Goal: Task Accomplishment & Management: Use online tool/utility

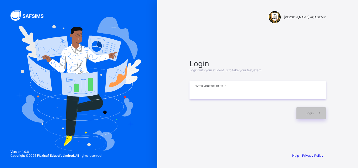
click at [201, 95] on input at bounding box center [258, 90] width 136 height 18
type input "*********"
click at [306, 110] on div "Login" at bounding box center [311, 113] width 29 height 12
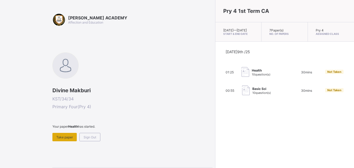
click at [63, 135] on div "Take paper" at bounding box center [64, 137] width 24 height 8
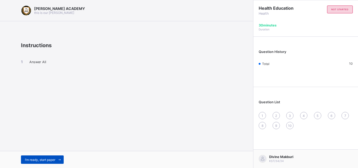
click at [46, 158] on span "I’m ready, start paper" at bounding box center [40, 160] width 30 height 4
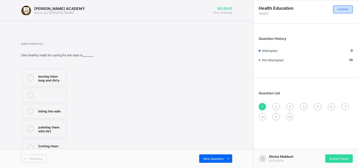
click at [42, 146] on div "Cutting them short and neat" at bounding box center [50, 147] width 25 height 9
click at [215, 156] on div "Next Question" at bounding box center [215, 158] width 33 height 8
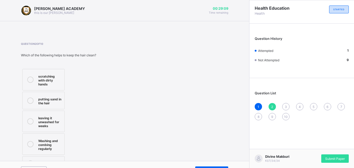
click at [48, 138] on div "Washing and combing regularly" at bounding box center [50, 144] width 24 height 13
click at [211, 168] on span "Next Question" at bounding box center [209, 171] width 21 height 4
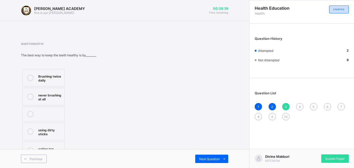
click at [49, 76] on div "Brushing twice daily" at bounding box center [50, 77] width 24 height 9
click at [214, 155] on div "Next Question" at bounding box center [211, 159] width 33 height 8
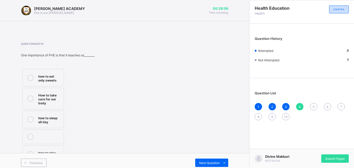
click at [51, 100] on div "How to take care for our body" at bounding box center [49, 98] width 23 height 13
click at [206, 162] on span "Next Question" at bounding box center [209, 163] width 21 height 4
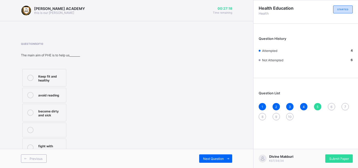
click at [48, 80] on div "Keep fit and healthy" at bounding box center [50, 77] width 25 height 9
click at [210, 157] on span "Next Question" at bounding box center [213, 159] width 21 height 4
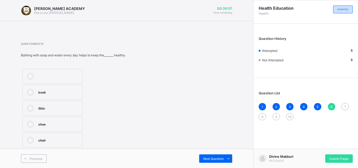
click at [48, 104] on label "Skin" at bounding box center [52, 108] width 60 height 15
drag, startPoint x: 146, startPoint y: 136, endPoint x: 175, endPoint y: 159, distance: 36.8
click at [175, 159] on div "[PERSON_NAME] ACADEMY this is our [PERSON_NAME] 00:26:55 Time remaining Questio…" at bounding box center [126, 84] width 253 height 168
click at [207, 159] on span "Next Question" at bounding box center [213, 159] width 21 height 4
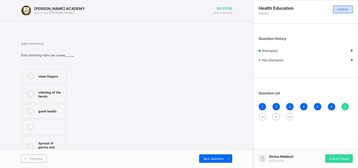
click at [51, 142] on div "Spread of germs and diseases" at bounding box center [50, 146] width 25 height 13
click at [212, 158] on span "Next Question" at bounding box center [213, 159] width 21 height 4
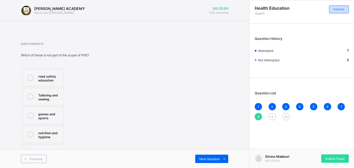
click at [45, 113] on div "games and sports" at bounding box center [49, 115] width 23 height 9
click at [209, 159] on span "Next Question" at bounding box center [209, 159] width 21 height 4
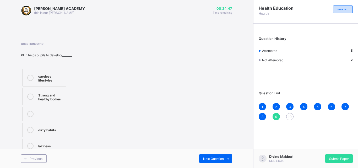
click at [44, 94] on div "Strong and healthy bodies" at bounding box center [50, 96] width 25 height 9
click at [221, 156] on div "Next Question" at bounding box center [215, 158] width 33 height 8
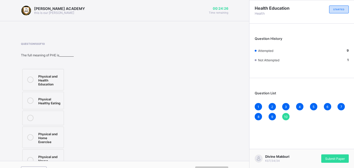
click at [54, 76] on div "Physical and Health Education" at bounding box center [49, 79] width 23 height 13
click at [325, 156] on div "Submit Paper" at bounding box center [336, 158] width 28 height 8
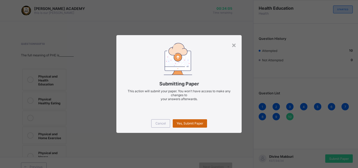
click at [190, 120] on div "Yes, Submit Paper" at bounding box center [190, 123] width 34 height 8
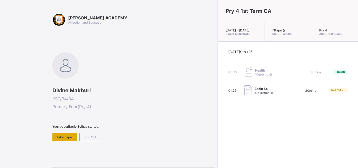
click at [61, 136] on span "Take paper" at bounding box center [64, 137] width 17 height 4
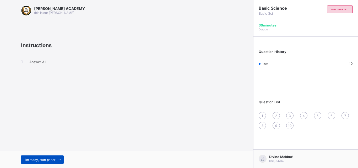
click at [51, 156] on div "I’m ready, start paper" at bounding box center [42, 160] width 43 height 8
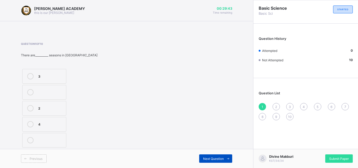
click at [216, 157] on span "Next Question" at bounding box center [213, 159] width 21 height 4
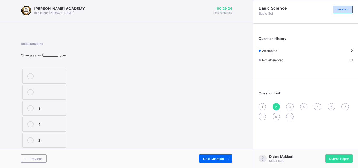
click at [43, 123] on div "4" at bounding box center [50, 123] width 25 height 5
click at [207, 155] on div "Next Question" at bounding box center [215, 158] width 33 height 8
click at [89, 73] on div "irreversible reversible steady" at bounding box center [60, 108] width 78 height 81
click at [45, 139] on div "steady" at bounding box center [50, 139] width 25 height 5
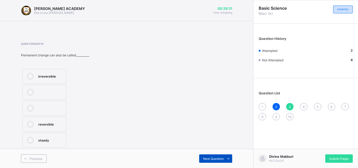
click at [208, 157] on span "Next Question" at bounding box center [213, 159] width 21 height 4
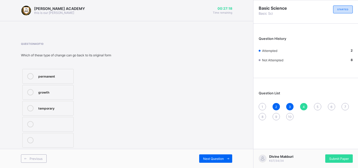
click at [44, 73] on label "permanent" at bounding box center [47, 76] width 51 height 15
click at [202, 156] on div "Next Question" at bounding box center [215, 158] width 33 height 8
click at [51, 122] on div "permanent" at bounding box center [50, 123] width 25 height 5
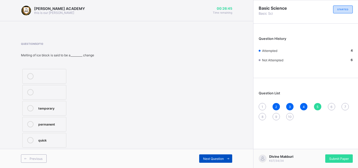
click at [221, 156] on div "Next Question" at bounding box center [215, 158] width 33 height 8
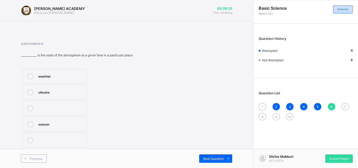
click at [49, 76] on div "weather" at bounding box center [61, 75] width 46 height 5
click at [207, 156] on div "Next Question" at bounding box center [215, 158] width 33 height 8
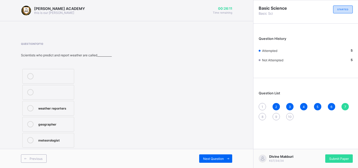
click at [55, 108] on div "weather reporters" at bounding box center [54, 107] width 33 height 5
click at [215, 159] on span "Next Question" at bounding box center [213, 159] width 21 height 4
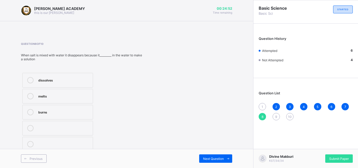
click at [60, 81] on div "dissolves" at bounding box center [64, 79] width 52 height 5
click at [212, 158] on span "Next Question" at bounding box center [213, 159] width 21 height 4
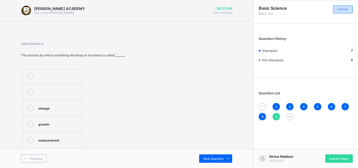
click at [69, 103] on label "change" at bounding box center [52, 108] width 60 height 15
click at [215, 157] on span "Next Question" at bounding box center [213, 159] width 21 height 4
click at [68, 74] on div "change" at bounding box center [56, 75] width 36 height 5
click at [264, 105] on div "1" at bounding box center [262, 106] width 7 height 7
click at [51, 110] on div "2" at bounding box center [50, 108] width 25 height 6
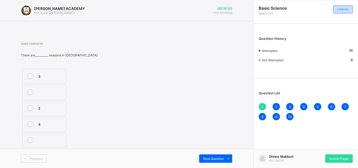
click at [125, 110] on div "Question 1 of 10 There are__________ seasons in [GEOGRAPHIC_DATA] 3 2 4" at bounding box center [126, 95] width 211 height 107
click at [344, 155] on div "Submit Paper" at bounding box center [339, 158] width 28 height 8
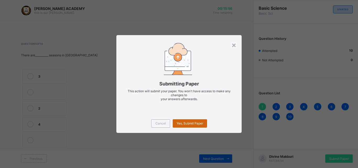
click at [195, 122] on span "Yes, Submit Paper" at bounding box center [190, 123] width 26 height 4
